Goal: Task Accomplishment & Management: Use online tool/utility

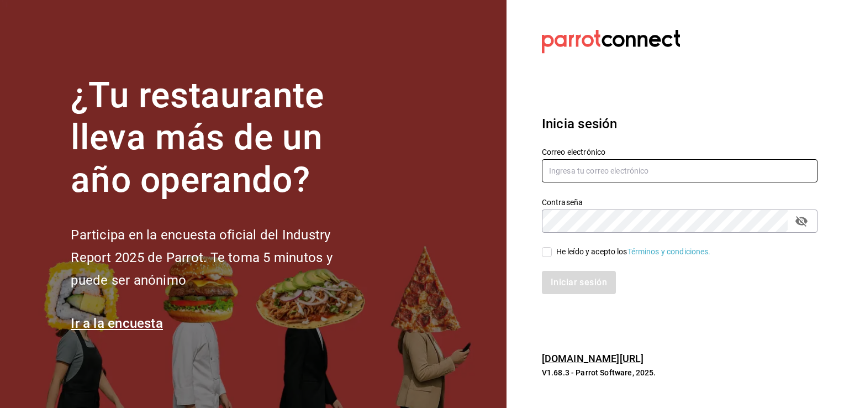
type input "[PERSON_NAME][EMAIL_ADDRESS][PERSON_NAME][DOMAIN_NAME]"
click at [551, 253] on input "He leído y acepto los Términos y condiciones." at bounding box center [547, 252] width 10 height 10
checkbox input "true"
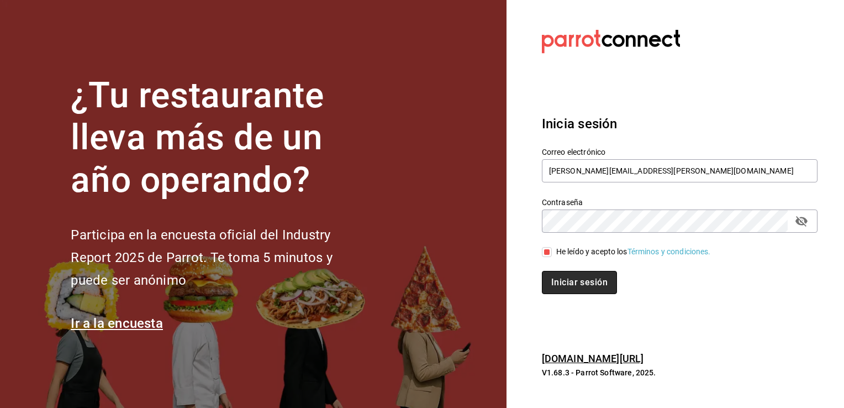
click at [561, 283] on button "Iniciar sesión" at bounding box center [579, 282] width 75 height 23
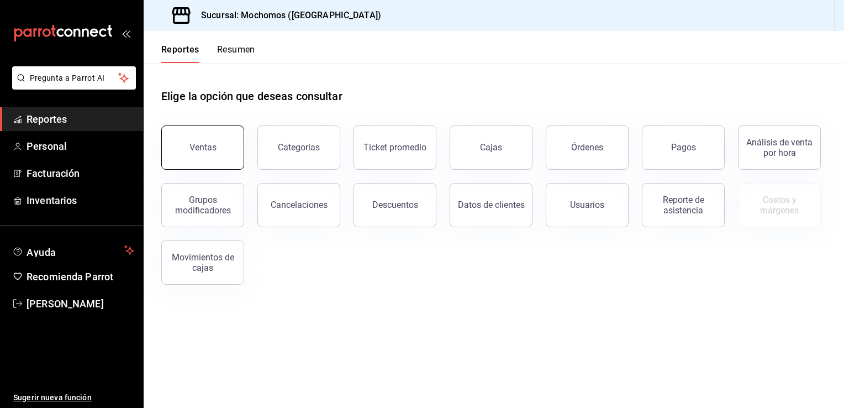
click at [212, 140] on button "Ventas" at bounding box center [202, 147] width 83 height 44
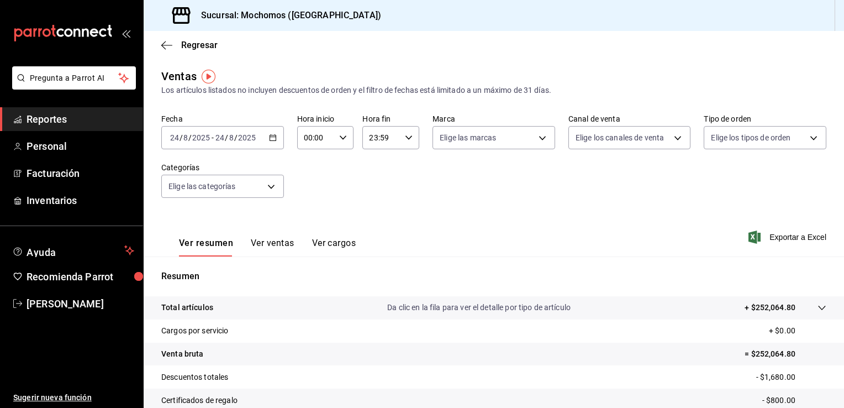
click at [220, 135] on input "24" at bounding box center [220, 137] width 10 height 9
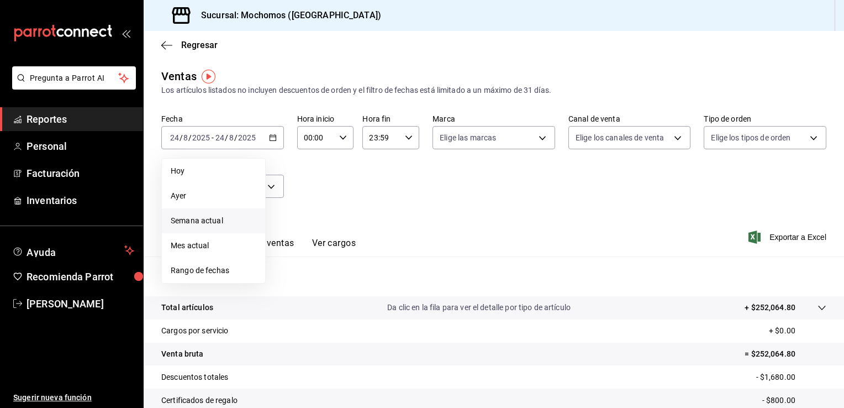
click at [190, 224] on span "Semana actual" at bounding box center [214, 221] width 86 height 12
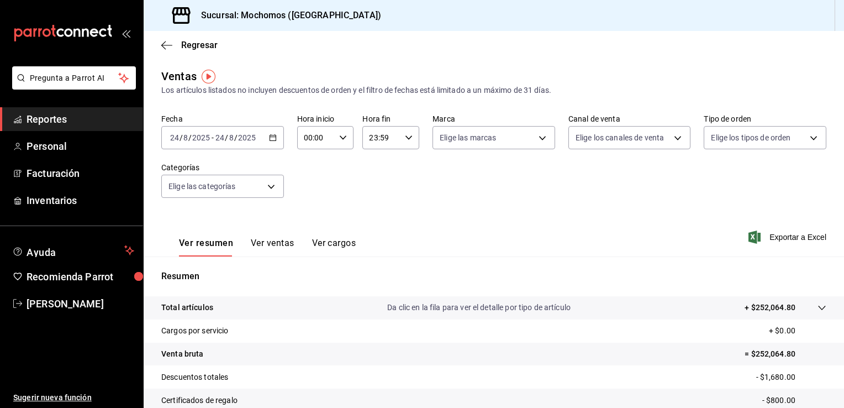
click at [170, 137] on input "24" at bounding box center [175, 137] width 10 height 9
click at [171, 141] on input "24" at bounding box center [175, 137] width 10 height 9
click at [173, 139] on input "24" at bounding box center [175, 137] width 10 height 9
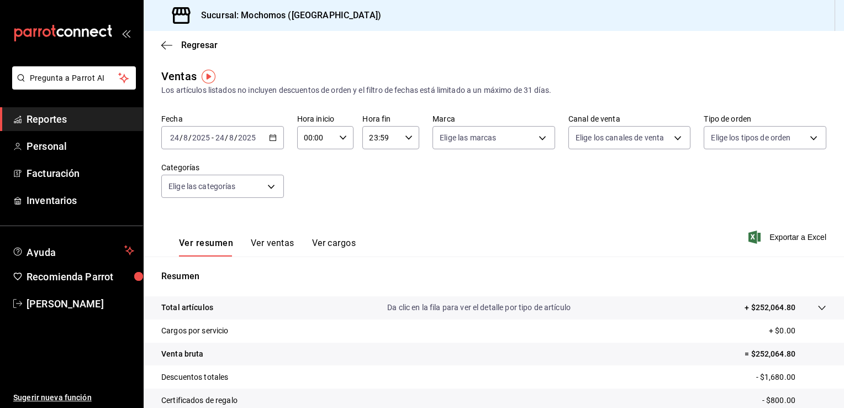
click at [173, 139] on input "24" at bounding box center [175, 137] width 10 height 9
drag, startPoint x: 167, startPoint y: 134, endPoint x: 179, endPoint y: 141, distance: 14.6
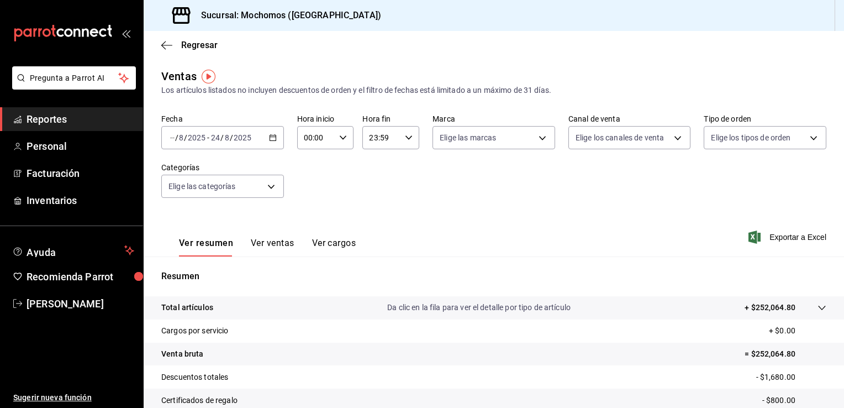
click at [170, 137] on input "number" at bounding box center [173, 137] width 6 height 9
drag, startPoint x: 172, startPoint y: 136, endPoint x: 179, endPoint y: 138, distance: 6.8
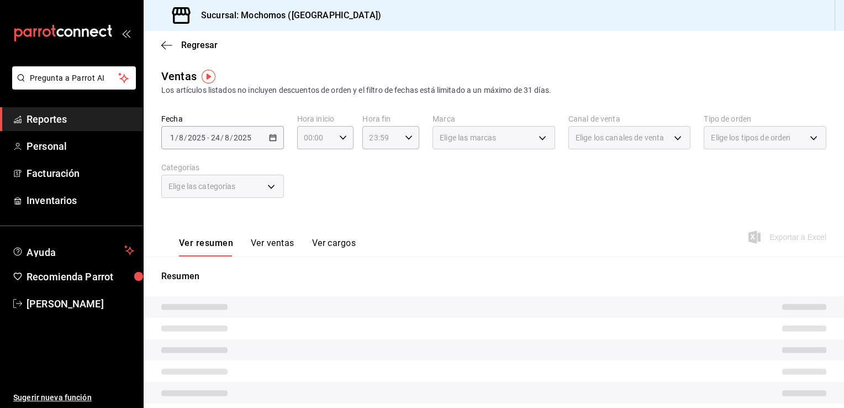
click at [269, 142] on div "2025-08-01 1 / 8 / 2025 - 2025-08-24 24 / 8 / 2025" at bounding box center [222, 137] width 123 height 23
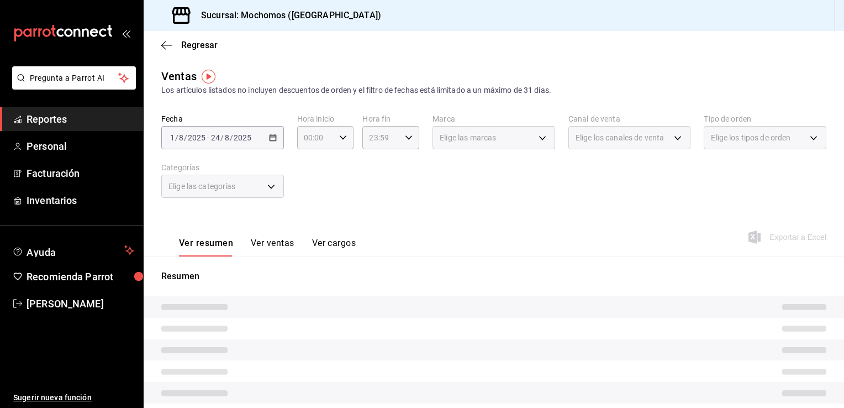
click at [269, 142] on div "2025-08-01 1 / 8 / 2025 - 2025-08-24 24 / 8 / 2025" at bounding box center [222, 137] width 123 height 23
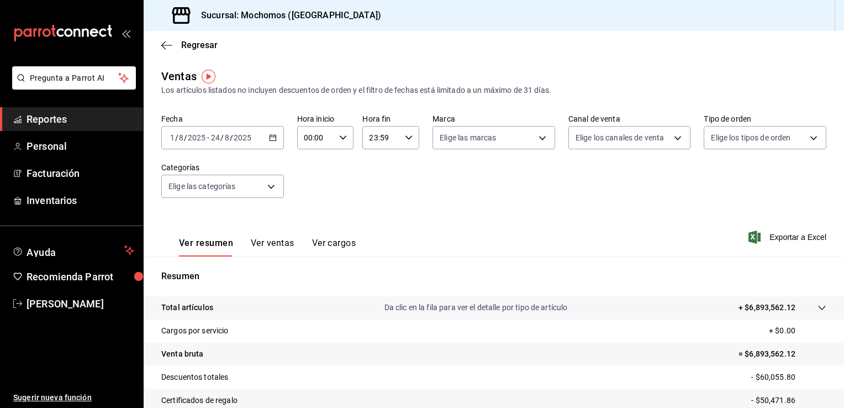
click at [176, 140] on span "/" at bounding box center [176, 137] width 3 height 9
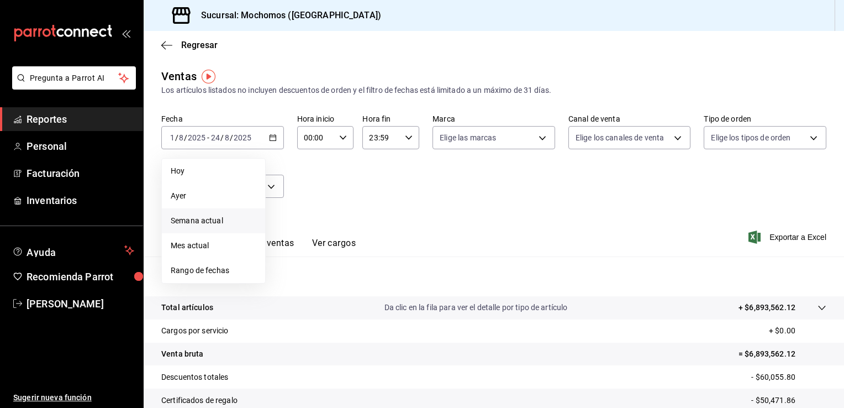
click at [183, 224] on span "Semana actual" at bounding box center [214, 221] width 86 height 12
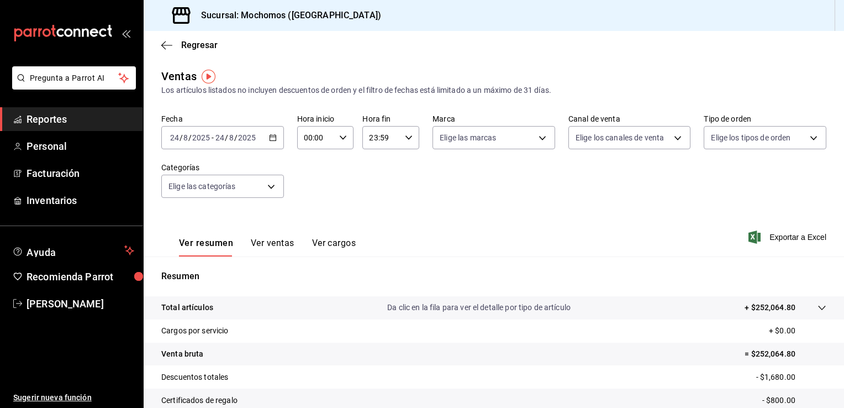
click at [172, 145] on div "2025-08-24 24 / 8 / 2025 - 2025-08-24 24 / 8 / 2025" at bounding box center [222, 137] width 123 height 23
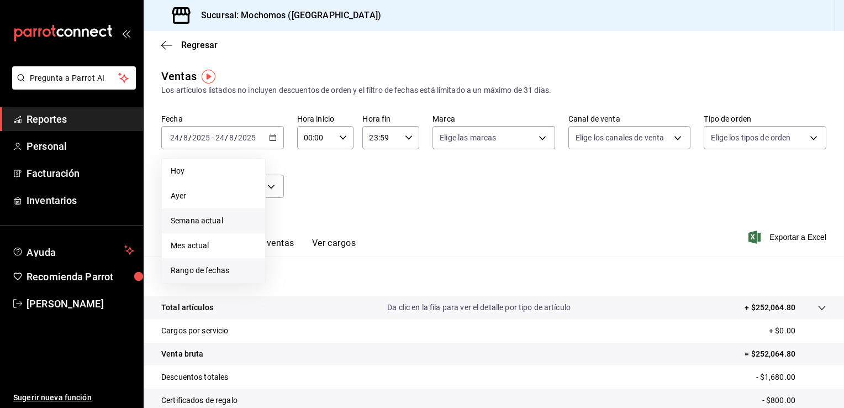
click at [197, 274] on span "Rango de fechas" at bounding box center [214, 271] width 86 height 12
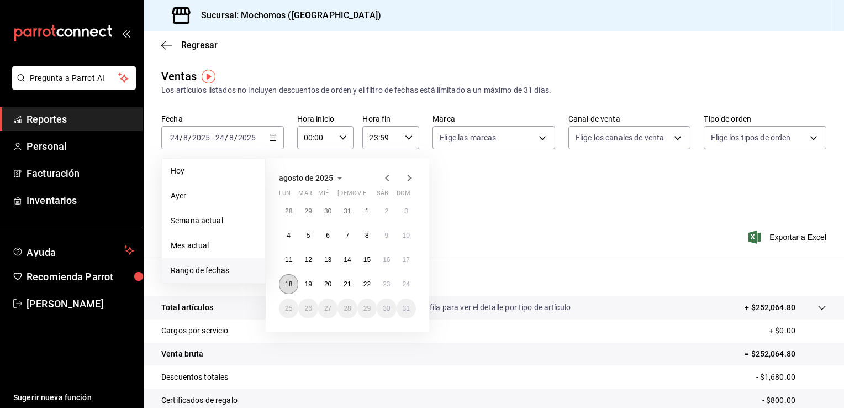
click at [285, 290] on button "18" at bounding box center [288, 284] width 19 height 20
click at [406, 288] on button "24" at bounding box center [405, 284] width 19 height 20
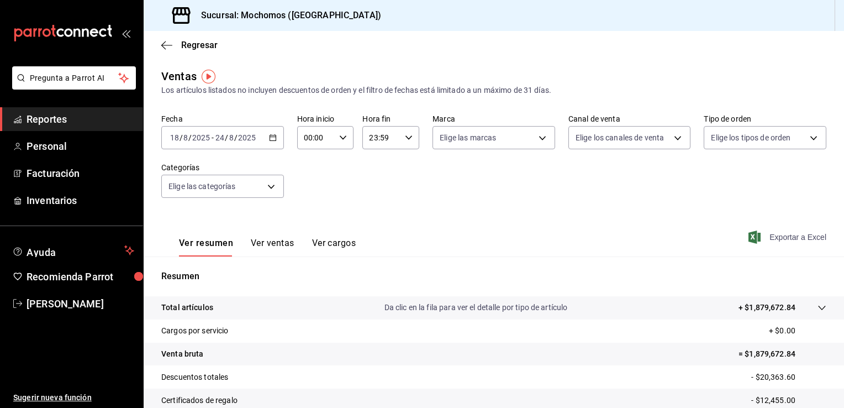
click at [789, 239] on span "Exportar a Excel" at bounding box center [788, 236] width 76 height 13
